Goal: Check status: Check status

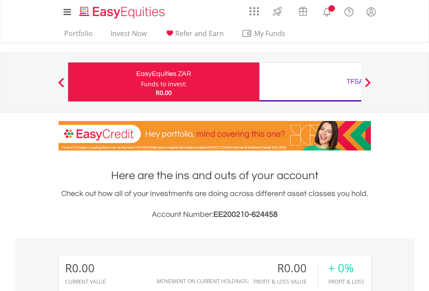
scroll to position [83, 136]
click at [141, 82] on div "Funds to invest:" at bounding box center [164, 84] width 46 height 9
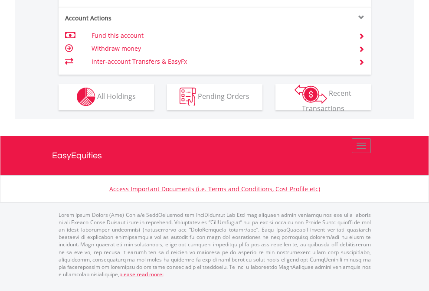
scroll to position [811, 0]
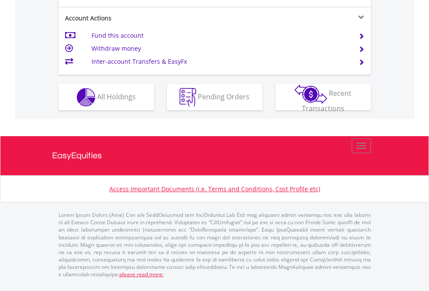
scroll to position [814, 0]
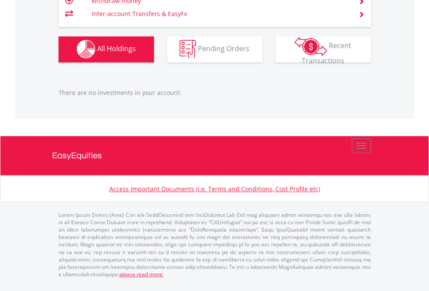
scroll to position [83, 136]
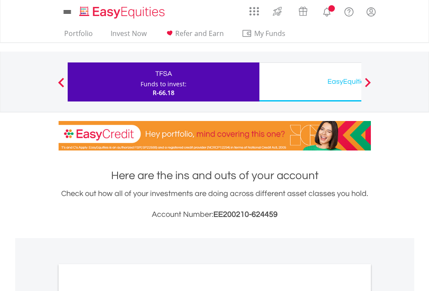
scroll to position [521, 0]
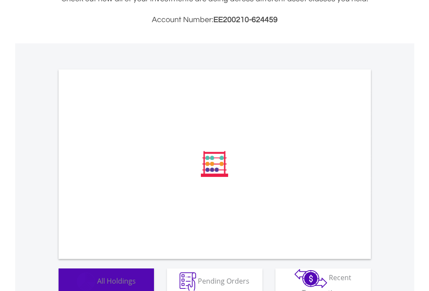
click at [97, 278] on span "All Holdings" at bounding box center [116, 281] width 39 height 10
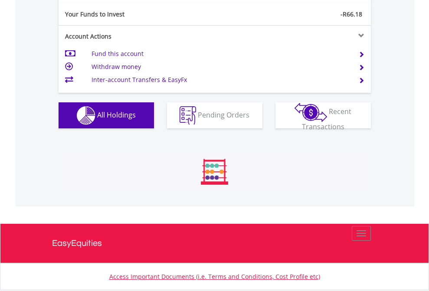
scroll to position [83, 136]
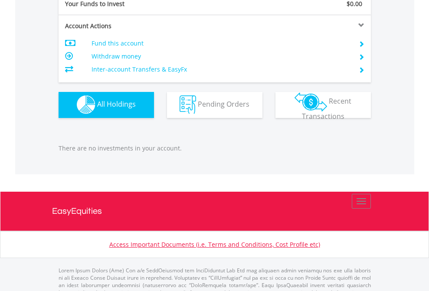
scroll to position [859, 0]
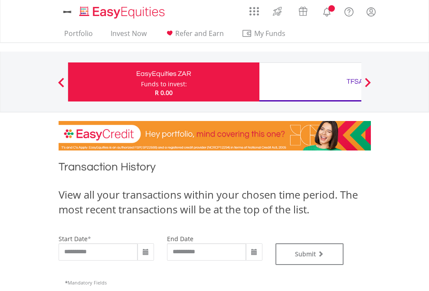
type input "**********"
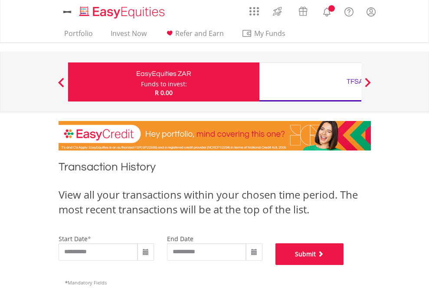
click at [344, 265] on button "Submit" at bounding box center [309, 254] width 69 height 22
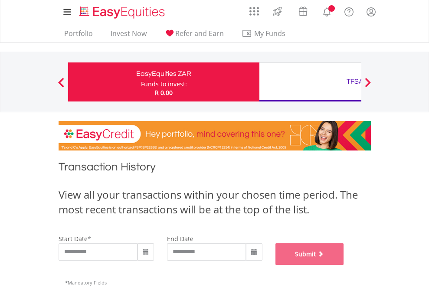
scroll to position [352, 0]
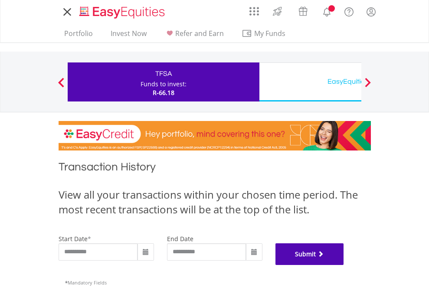
click at [344, 265] on button "Submit" at bounding box center [309, 254] width 69 height 22
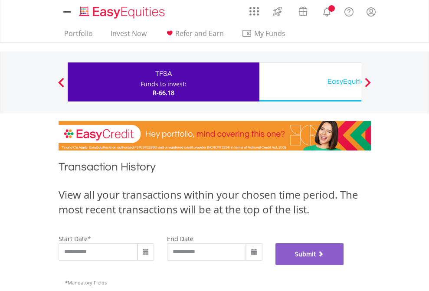
scroll to position [352, 0]
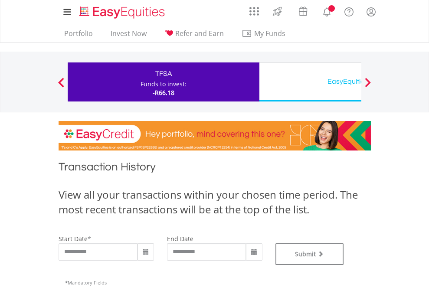
click at [310, 82] on div "EasyEquities USD" at bounding box center [355, 81] width 181 height 12
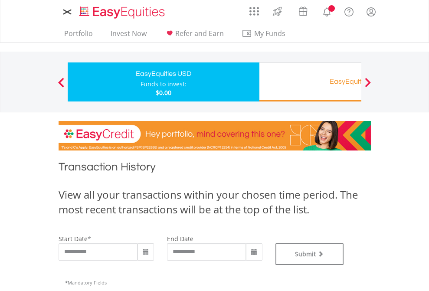
type input "**********"
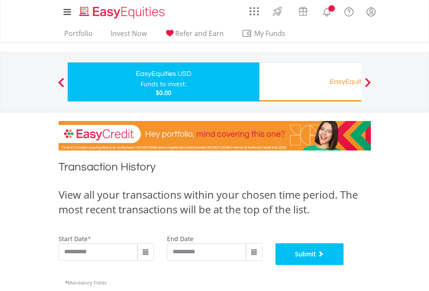
click at [344, 265] on button "Submit" at bounding box center [309, 254] width 69 height 22
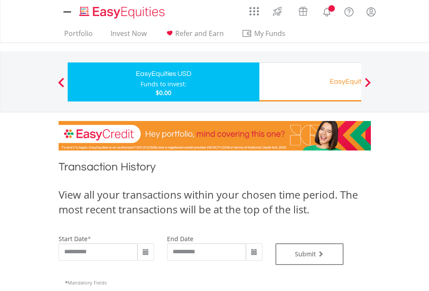
click at [141, 82] on div "Funds to invest:" at bounding box center [164, 84] width 46 height 9
type input "**********"
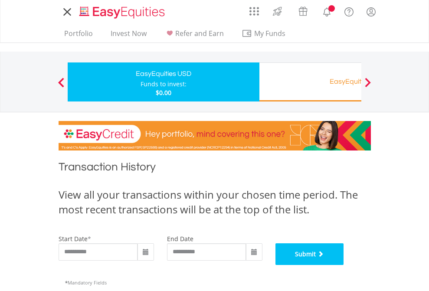
click at [344, 265] on button "Submit" at bounding box center [309, 254] width 69 height 22
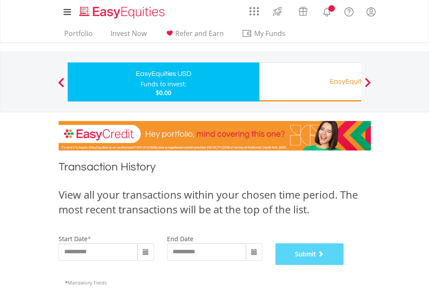
scroll to position [352, 0]
